Goal: Transaction & Acquisition: Book appointment/travel/reservation

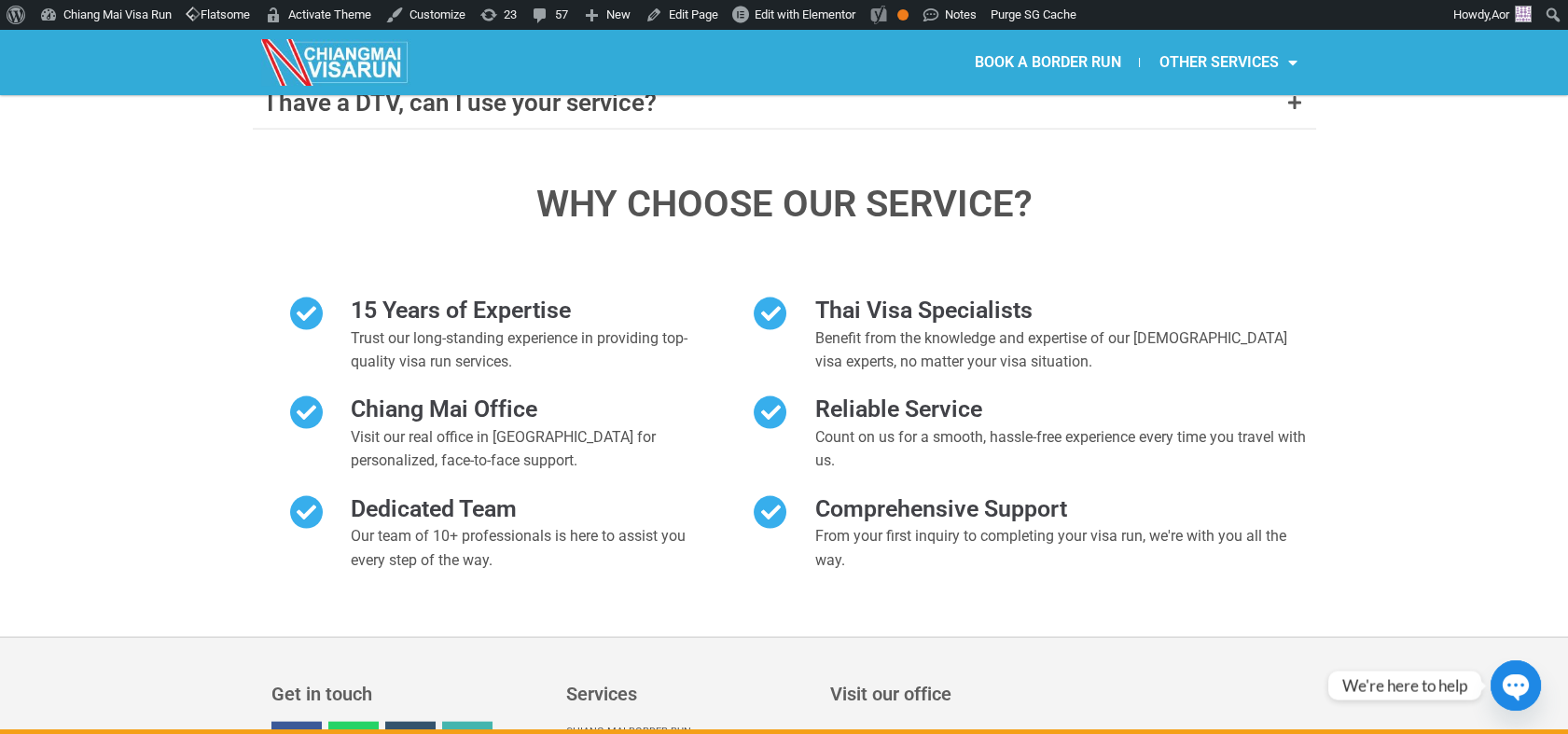
scroll to position [8622, 0]
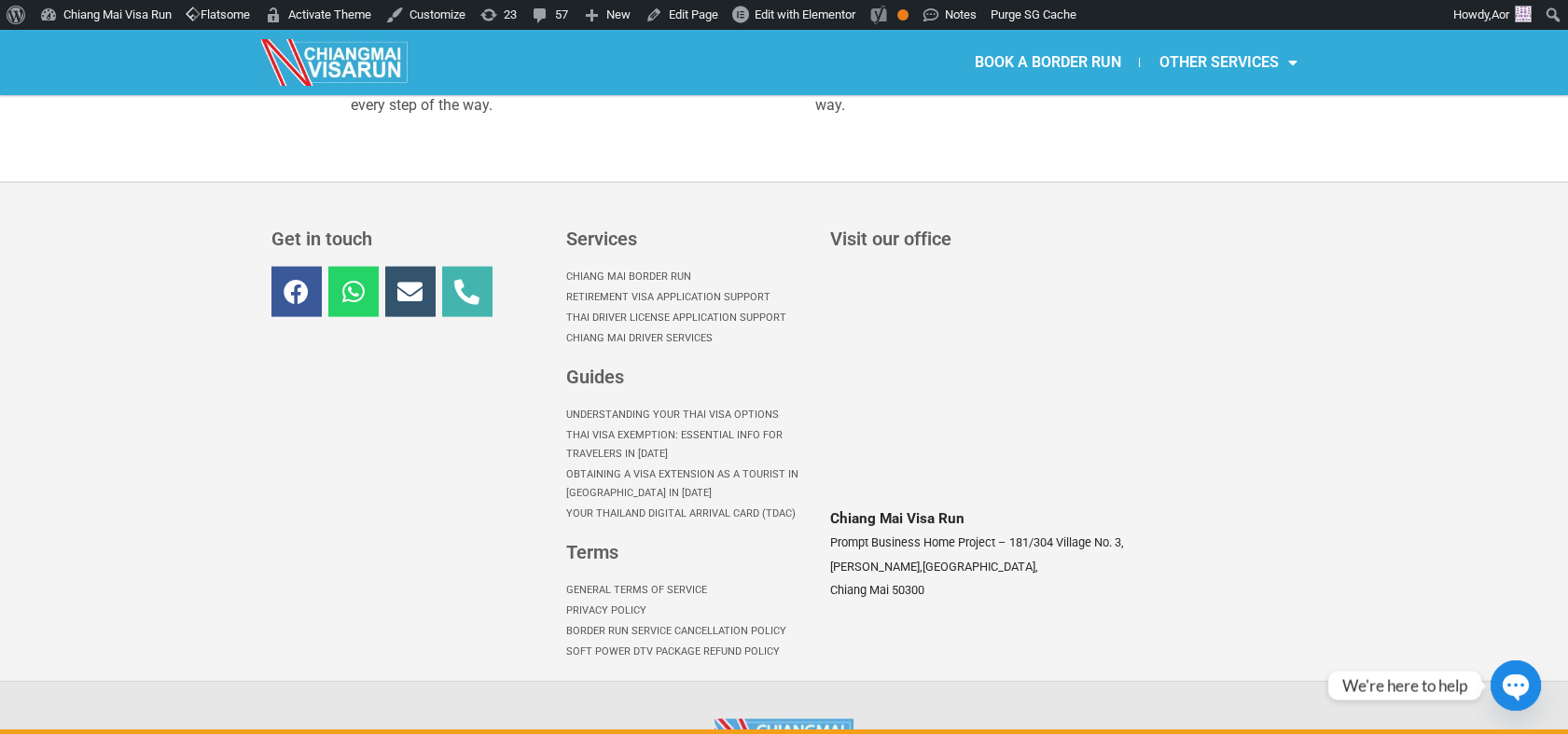
click at [639, 621] on link "Border Run Service Cancellation Policy" at bounding box center [688, 631] width 245 height 21
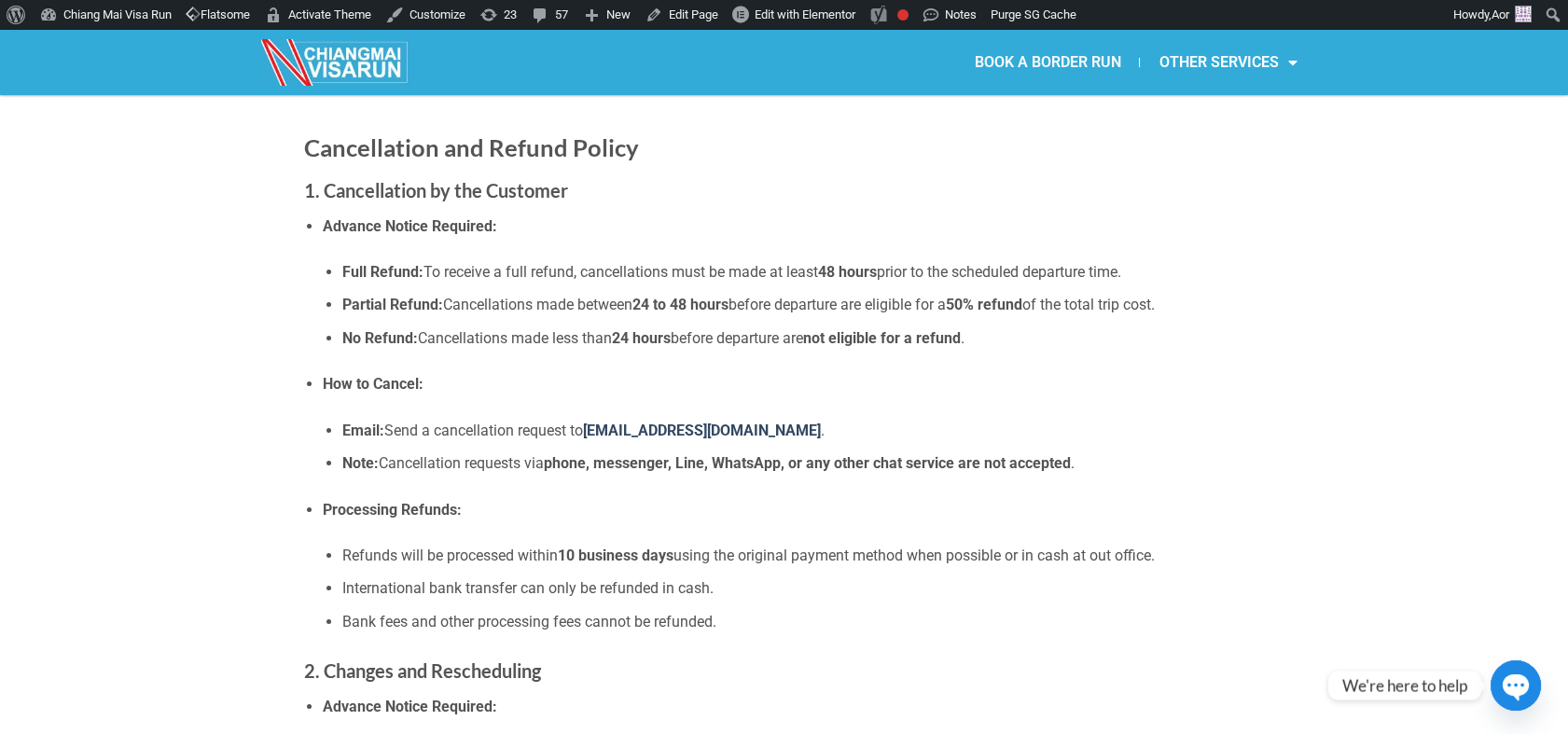
click at [1017, 41] on link "BOOK A BORDER RUN" at bounding box center [1047, 62] width 184 height 43
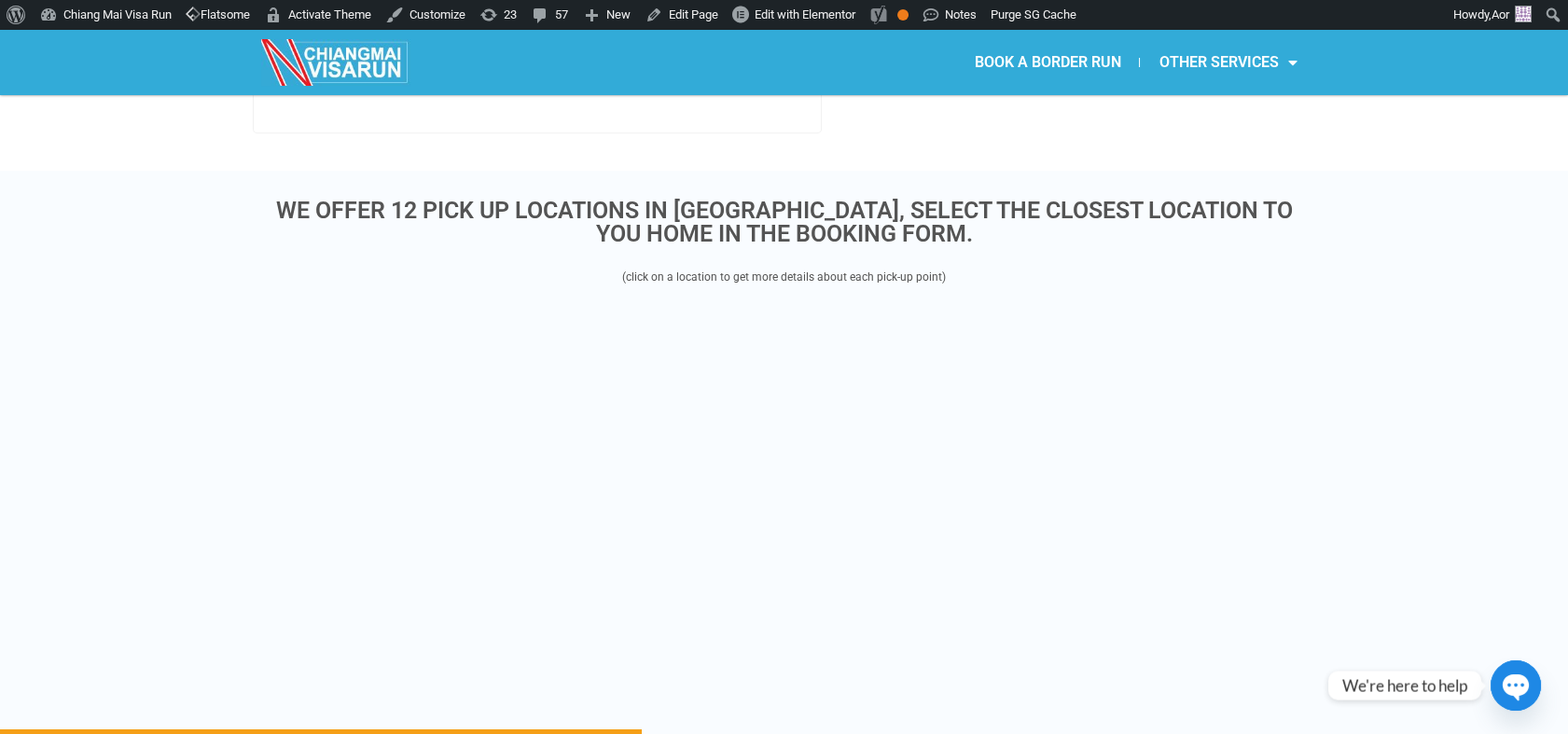
scroll to position [3526, 0]
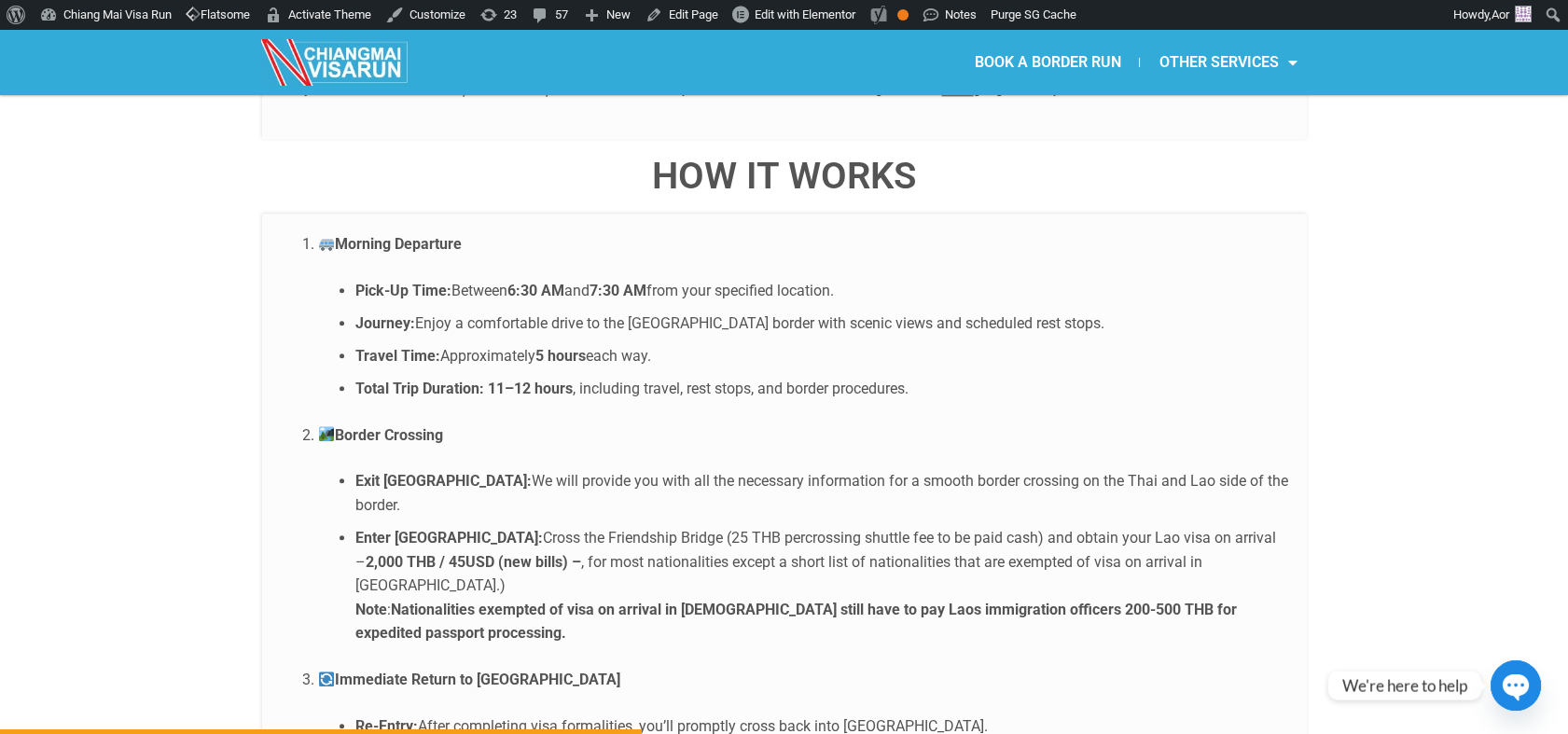
drag, startPoint x: 1119, startPoint y: 514, endPoint x: 1255, endPoint y: 504, distance: 136.4
click at [1255, 526] on li "Enter [GEOGRAPHIC_DATA]: Cross the Friendship Bridge (25 THB percrossing shuttl…" at bounding box center [821, 586] width 932 height 119
copy strong "expedited passport"
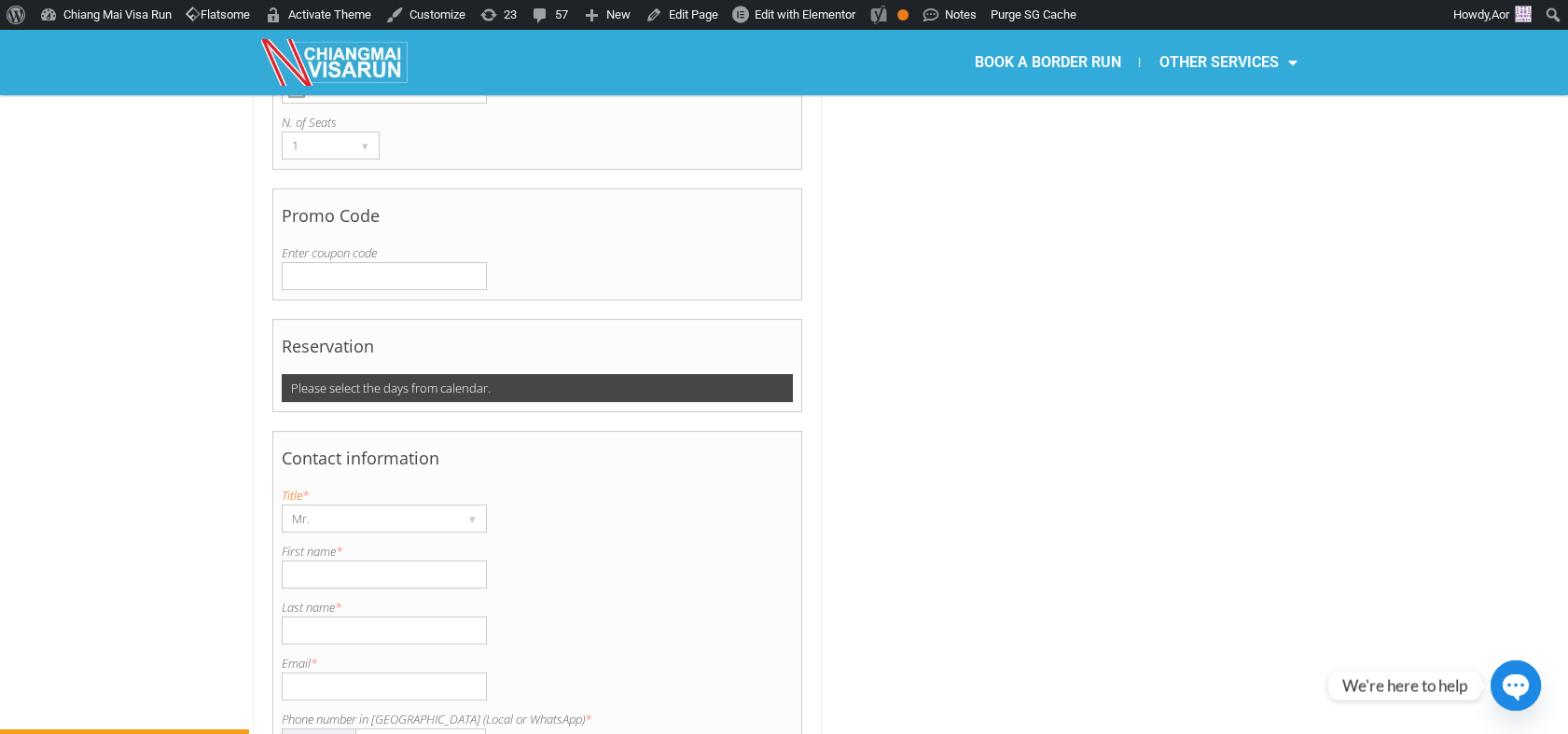
scroll to position [1556, 0]
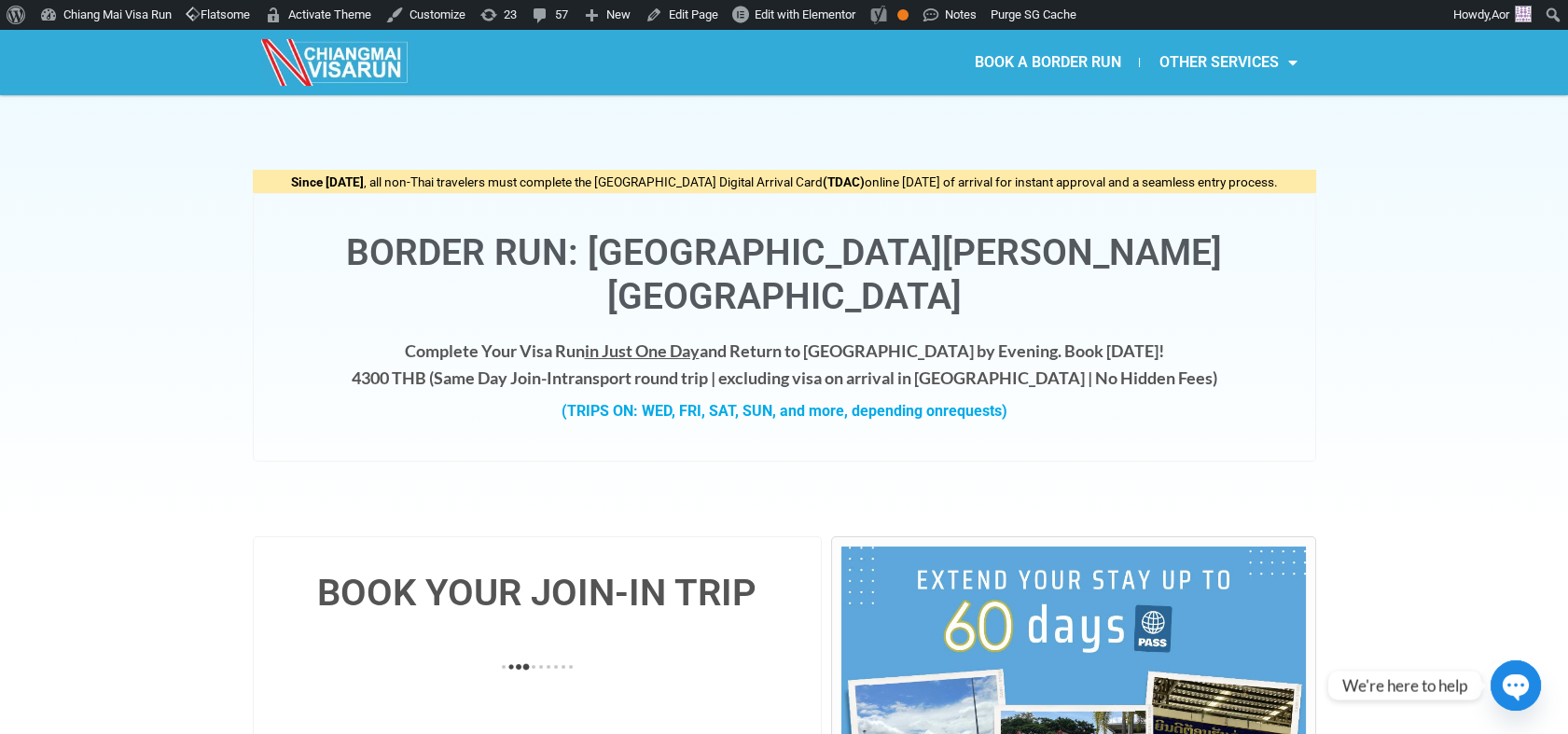
drag, startPoint x: 787, startPoint y: 332, endPoint x: 1026, endPoint y: 342, distance: 239.2
click at [1026, 342] on h4 "Complete Your Visa Run in Just One Day and Return to Chiang Mai by Evening. Boo…" at bounding box center [784, 365] width 1024 height 54
copy h4 "excluding visa on arrival in Laos"
